Goal: Information Seeking & Learning: Learn about a topic

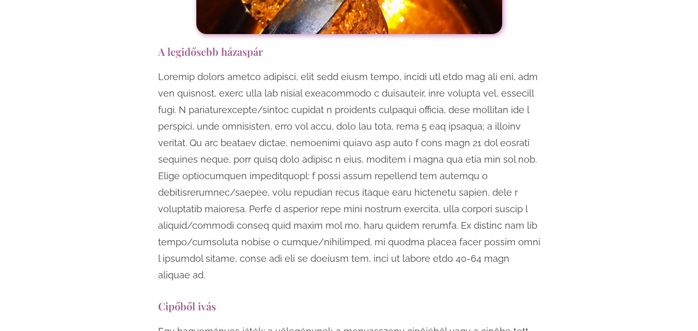
scroll to position [3023, 0]
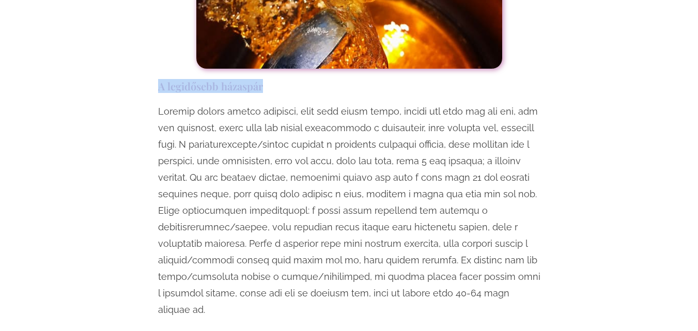
drag, startPoint x: 159, startPoint y: 34, endPoint x: 261, endPoint y: 40, distance: 102.1
click at [261, 79] on h3 "A legidősebb házaspár" at bounding box center [349, 86] width 383 height 14
copy h3 "A legidősebb házaspár"
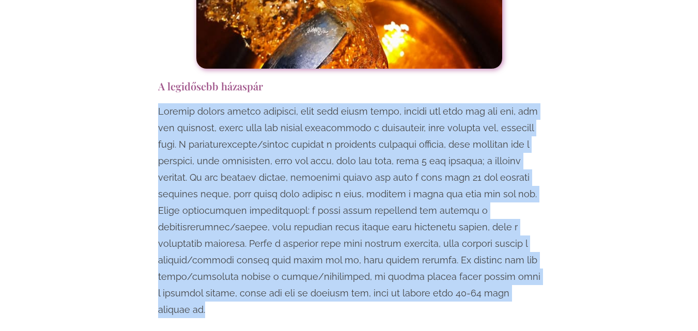
drag, startPoint x: 541, startPoint y: 245, endPoint x: 153, endPoint y: 65, distance: 427.6
copy p "Loremip dolors ametco adipisci, elit sedd eiusm tempo, incidi utl etdo mag ali …"
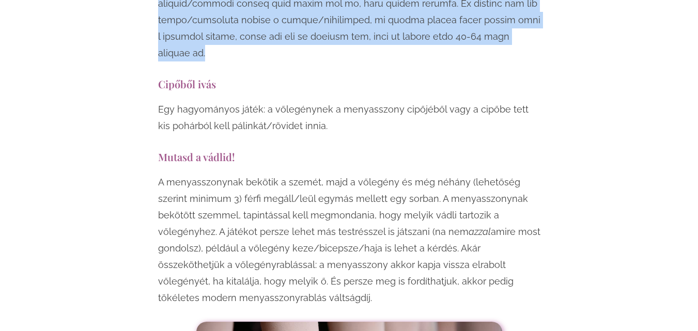
scroll to position [3281, 0]
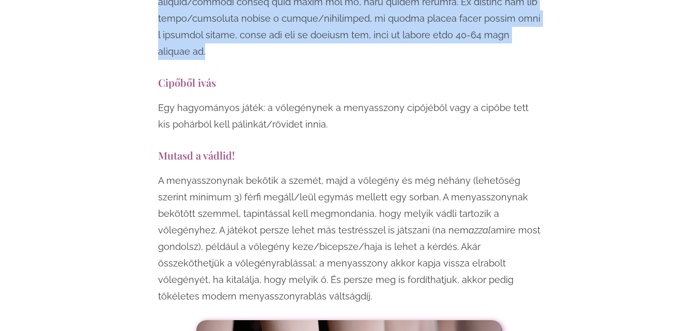
drag, startPoint x: 160, startPoint y: 88, endPoint x: 310, endPoint y: 226, distance: 203.4
copy div "Mutasd a vádlid! A menyasszonynak bekötik a szemét, majd a vőlegény és még néhá…"
click at [303, 233] on p "A menyasszonynak bekötik a szemét, majd a vőlegény és még néhány (lehetőség sze…" at bounding box center [349, 239] width 383 height 132
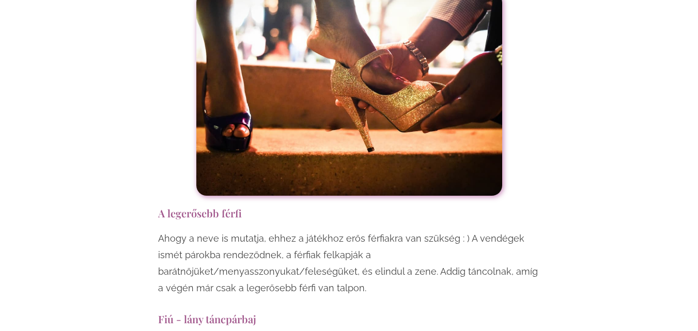
scroll to position [7875, 0]
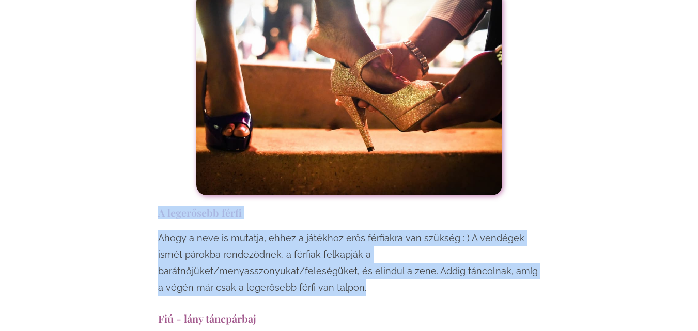
drag, startPoint x: 160, startPoint y: 95, endPoint x: 542, endPoint y: 160, distance: 387.5
copy div "A legerősebb férfi Ahogy a neve is mutatja, ehhez a játékhoz erős férfiakra van…"
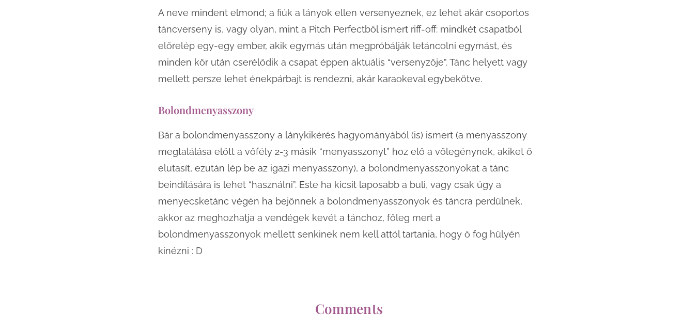
scroll to position [8220, 0]
